Goal: Book appointment/travel/reservation

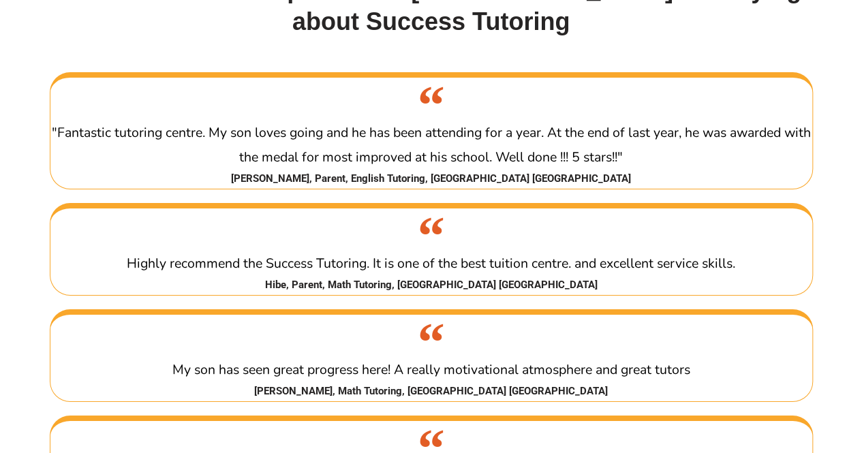
scroll to position [2336, 0]
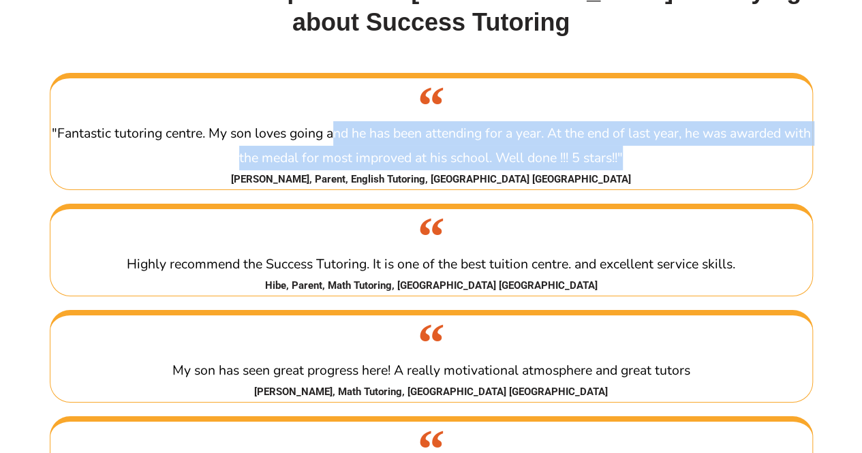
drag, startPoint x: 344, startPoint y: 162, endPoint x: 639, endPoint y: 193, distance: 297.4
click at [639, 170] on p ""Fantastic tutoring centre. My son loves going and he has been attending for a …" at bounding box center [431, 145] width 762 height 49
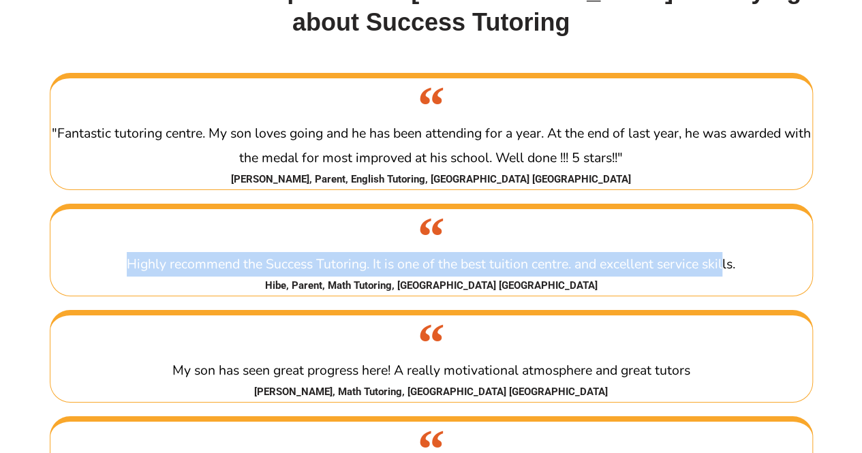
drag, startPoint x: 127, startPoint y: 294, endPoint x: 724, endPoint y: 278, distance: 597.3
click at [724, 278] on blockquote "Highly recommend the Success Tutoring. It is one of the best tuition centre. an…" at bounding box center [431, 252] width 762 height 87
click at [480, 277] on p "Highly recommend the Success Tutoring. It is one of the best tuition centre. an…" at bounding box center [431, 264] width 762 height 25
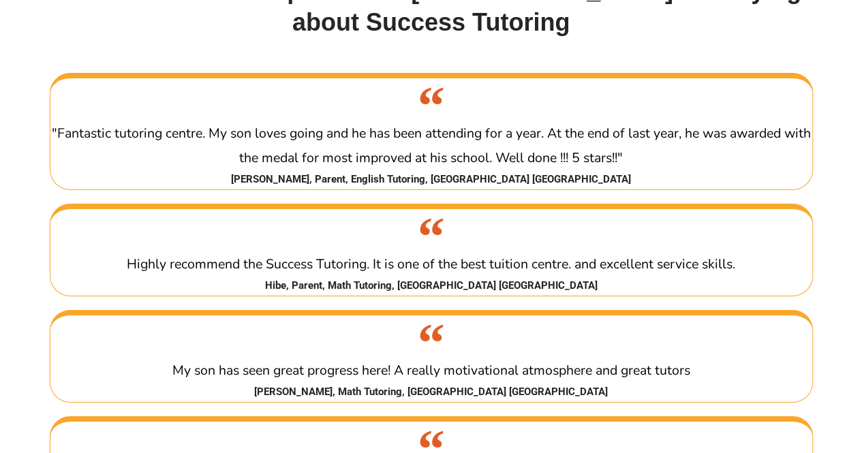
scroll to position [2452, 0]
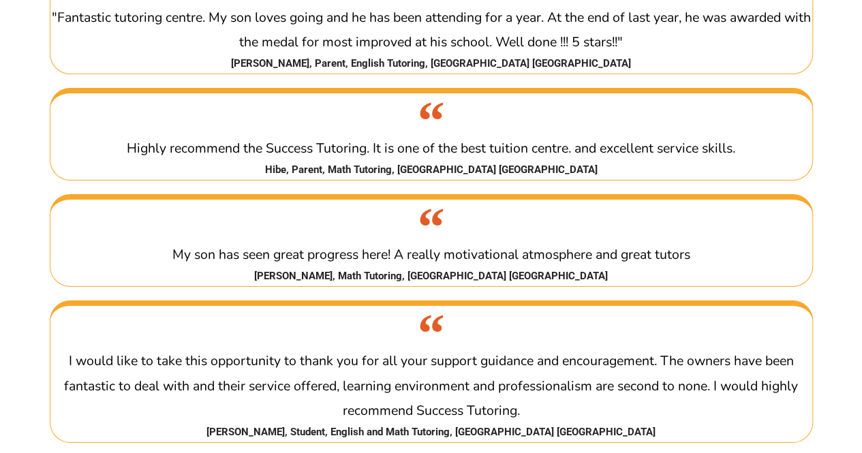
click at [178, 264] on span "My son has seen great progress here! A really motivational atmosphere and great…" at bounding box center [431, 254] width 518 height 18
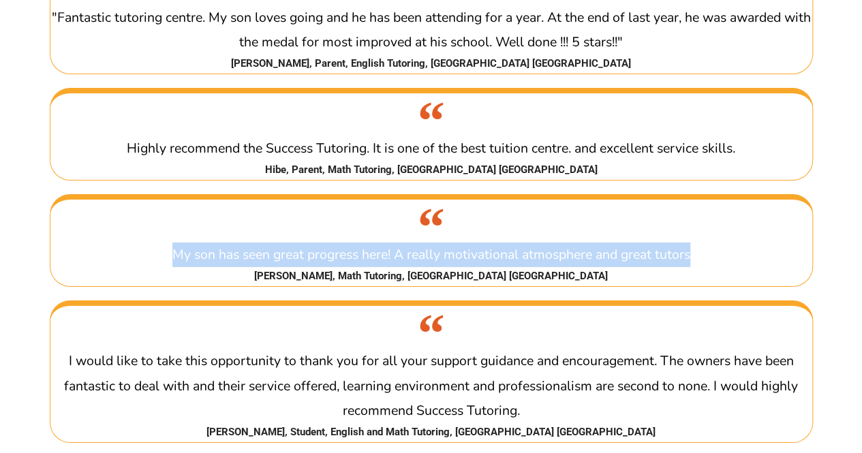
click at [178, 264] on span "My son has seen great progress here! A really motivational atmosphere and great…" at bounding box center [431, 254] width 518 height 18
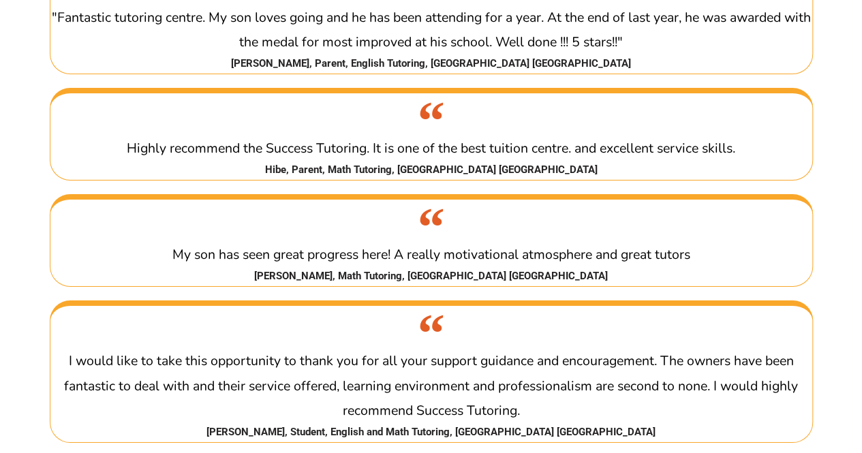
click at [178, 264] on span "My son has seen great progress here! A really motivational atmosphere and great…" at bounding box center [431, 254] width 518 height 18
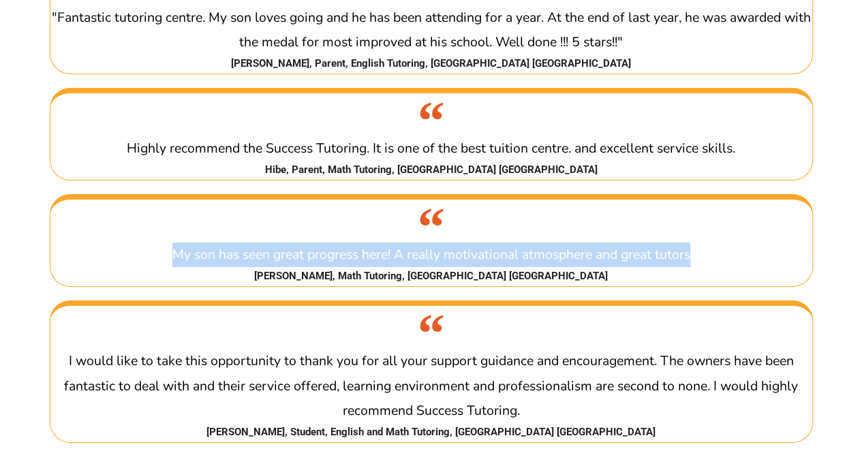
click at [178, 264] on span "My son has seen great progress here! A really motivational atmosphere and great…" at bounding box center [431, 254] width 518 height 18
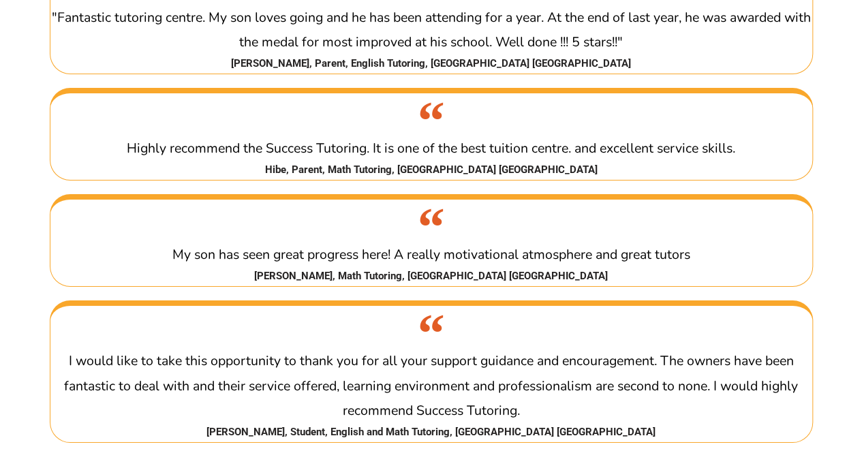
click at [224, 414] on span "I would like to take this opportunity to thank you for all your support guidanc…" at bounding box center [431, 385] width 734 height 67
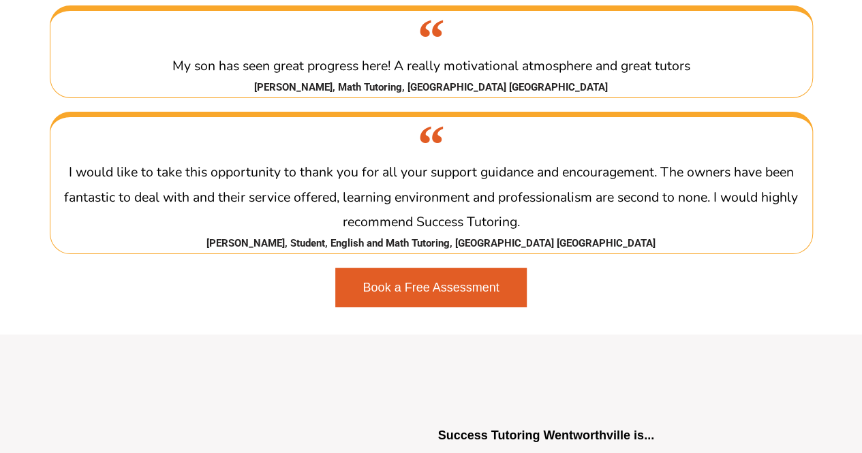
scroll to position [2666, 0]
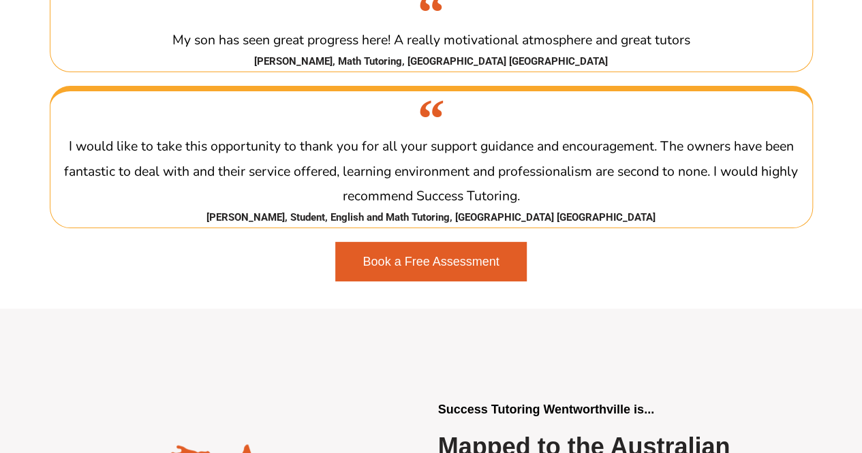
click at [181, 198] on span "I would like to take this opportunity to thank you for all your support guidanc…" at bounding box center [431, 170] width 734 height 67
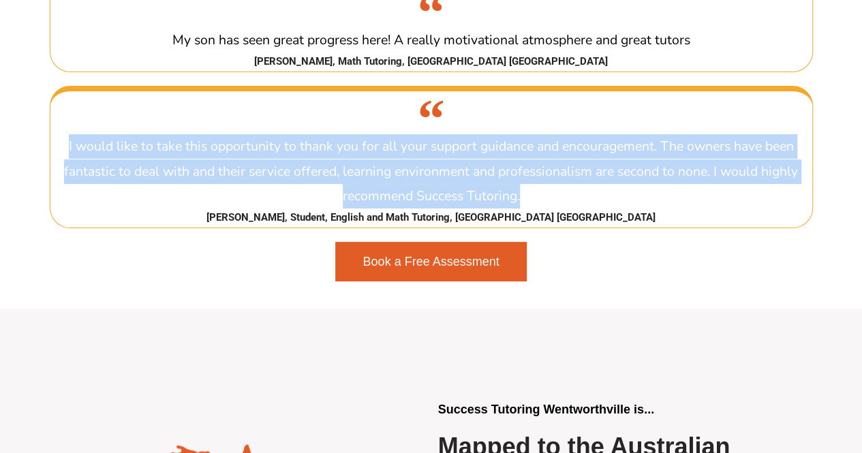
click at [181, 198] on span "I would like to take this opportunity to thank you for all your support guidanc…" at bounding box center [431, 170] width 734 height 67
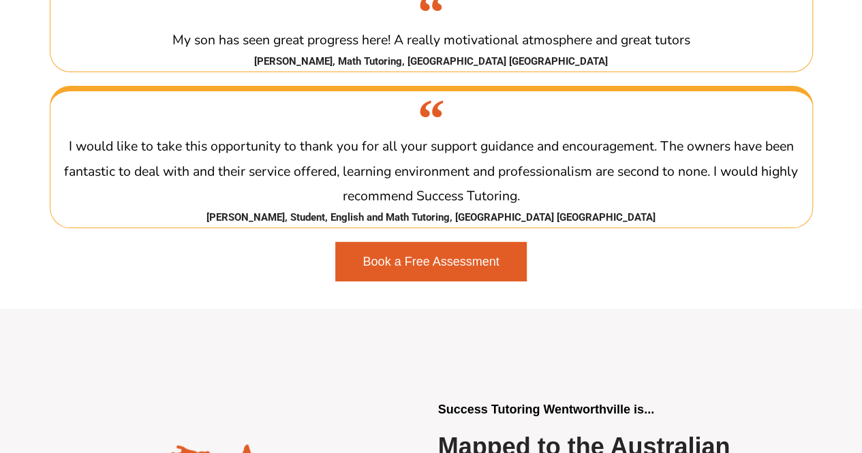
click at [181, 198] on span "I would like to take this opportunity to thank you for all your support guidanc…" at bounding box center [431, 170] width 734 height 67
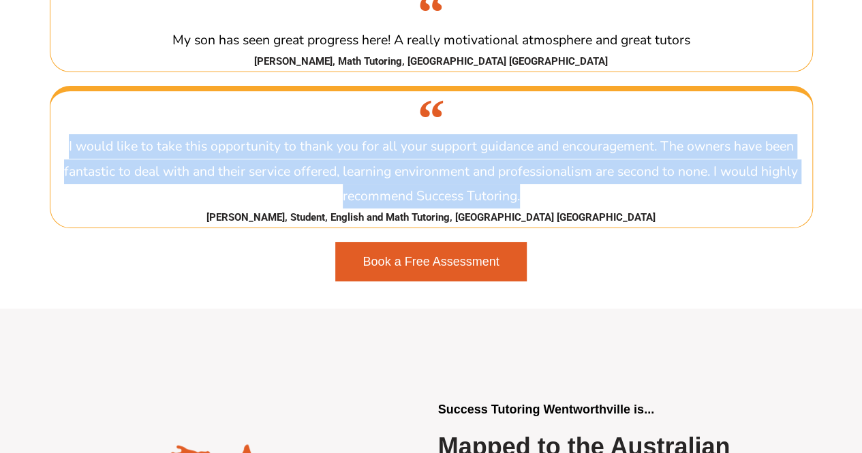
click at [181, 198] on span "I would like to take this opportunity to thank you for all your support guidanc…" at bounding box center [431, 170] width 734 height 67
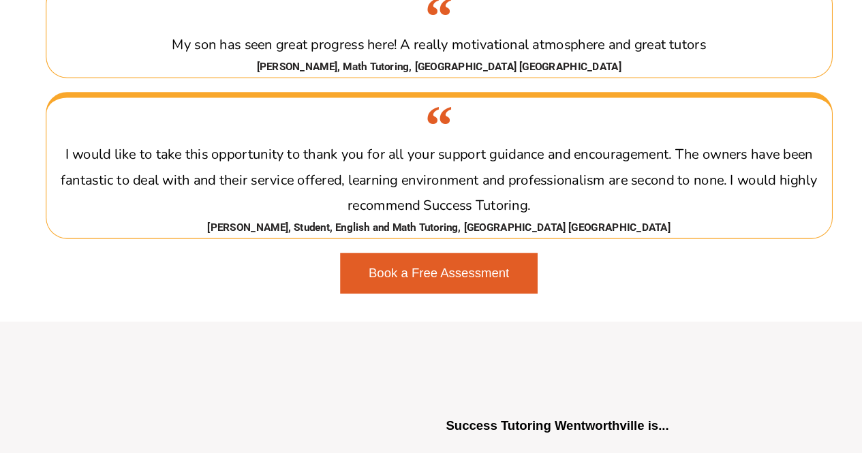
scroll to position [2655, 0]
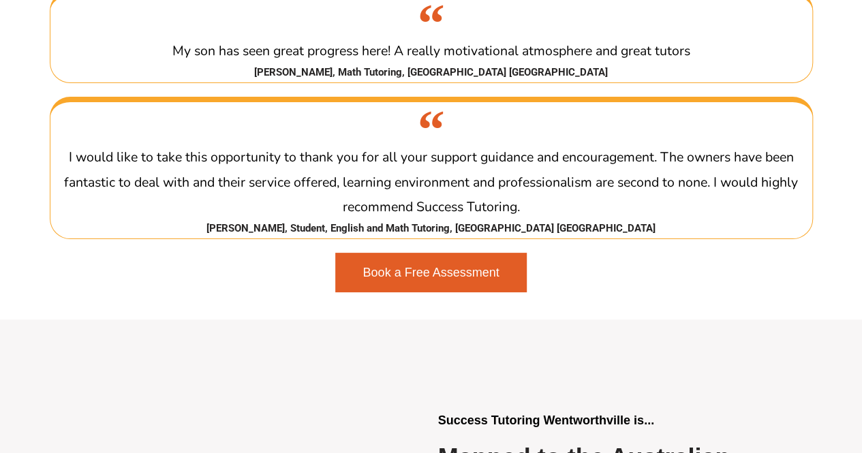
click at [410, 292] on link "Book a Free Assessment" at bounding box center [430, 273] width 191 height 40
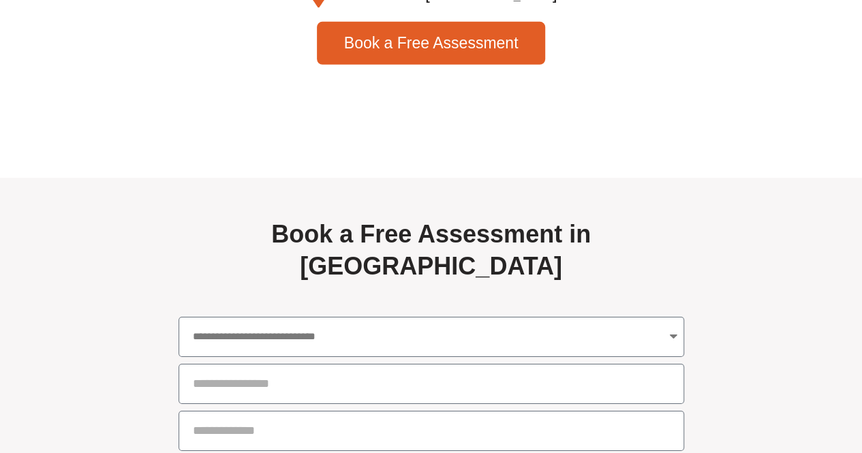
scroll to position [4901, 0]
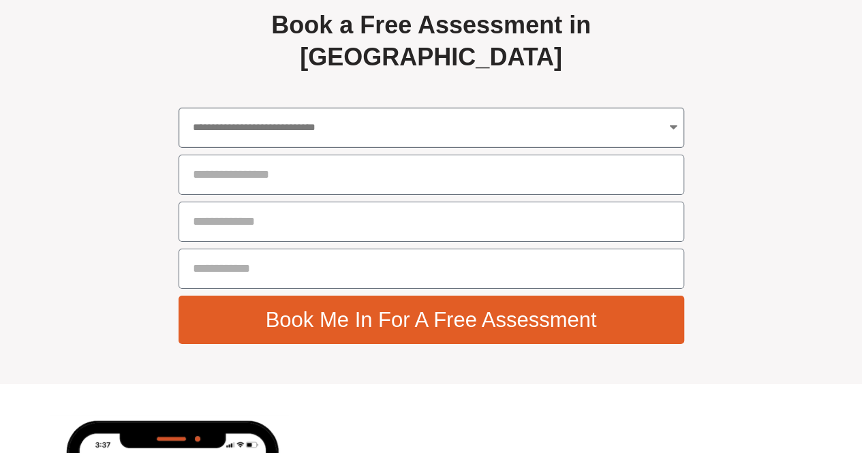
click at [672, 148] on select "**********" at bounding box center [432, 128] width 506 height 40
select select "**********"
click at [179, 138] on select "**********" at bounding box center [432, 128] width 506 height 40
click at [557, 195] on input "Parent Full Name" at bounding box center [432, 175] width 506 height 40
type input "*"
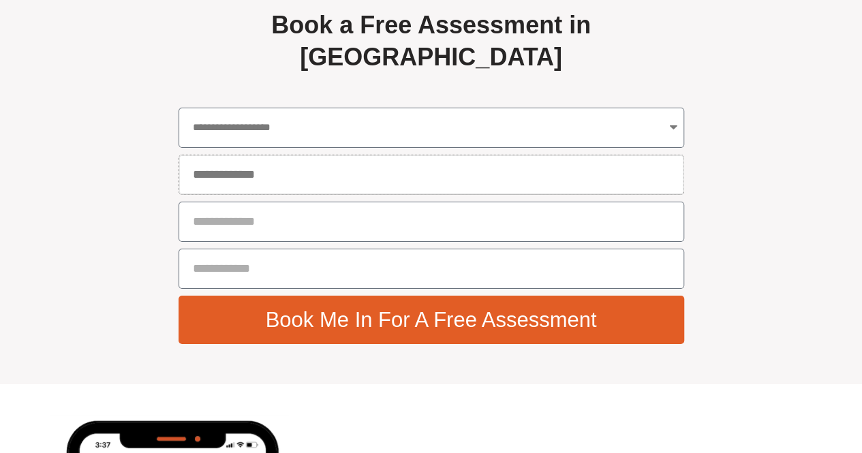
type input "**********"
click at [365, 242] on input "Email" at bounding box center [432, 222] width 506 height 40
type input "**********"
click at [289, 289] on input "Parent Email" at bounding box center [432, 269] width 506 height 40
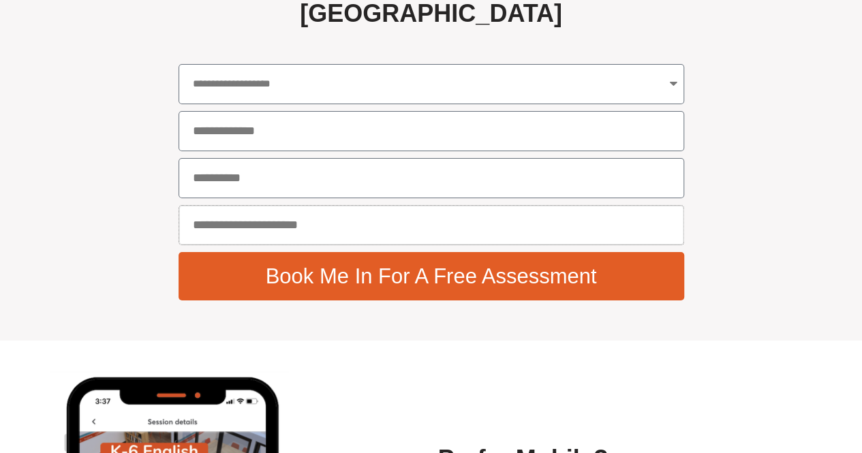
type input "**********"
click at [450, 301] on button "Book Me In For A Free Assessment" at bounding box center [432, 276] width 506 height 48
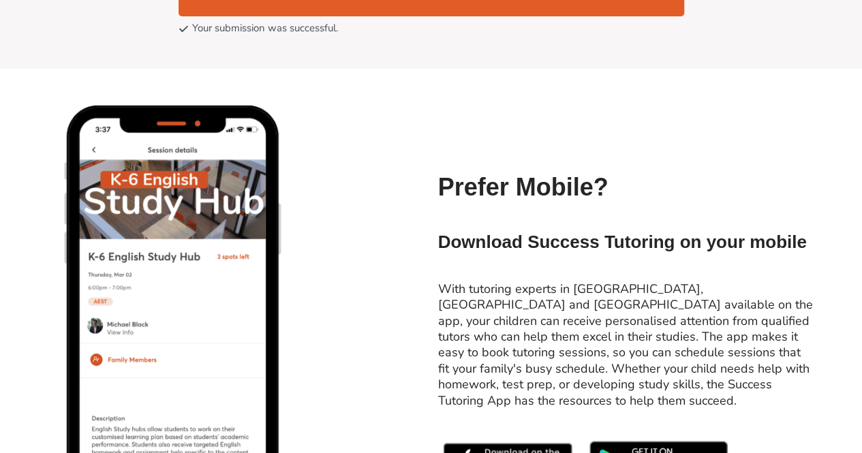
scroll to position [5226, 0]
